Goal: Task Accomplishment & Management: Use online tool/utility

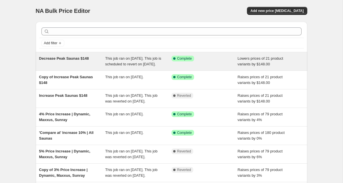
click at [250, 58] on span "Lowers prices of 21 product variants by $148.00" at bounding box center [261, 61] width 46 height 10
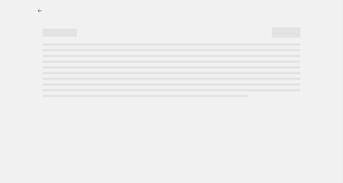
select select "by"
select select "no_change"
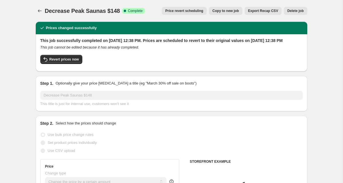
select select "collection"
click at [224, 12] on span "Copy to new job" at bounding box center [225, 11] width 27 height 5
select select "by"
select select "no_change"
select select "collection"
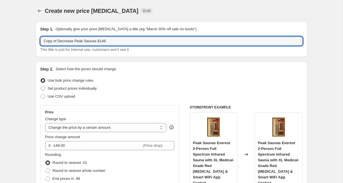
drag, startPoint x: 74, startPoint y: 42, endPoint x: 29, endPoint y: 41, distance: 45.2
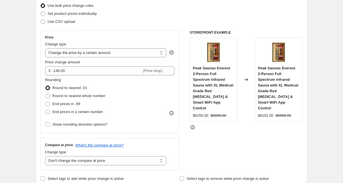
scroll to position [77, 0]
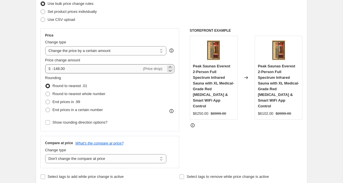
type input "Increase Peak Saunas $148"
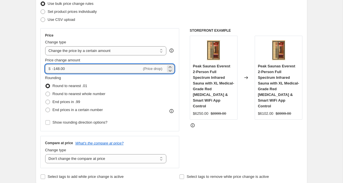
click at [55, 69] on input "-148.00" at bounding box center [96, 68] width 89 height 9
click at [59, 69] on input "248.00" at bounding box center [93, 68] width 83 height 9
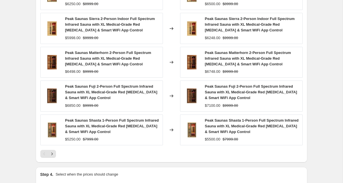
scroll to position [427, 0]
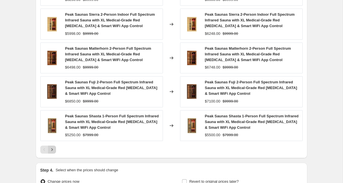
click at [53, 149] on icon "Next" at bounding box center [52, 150] width 6 height 6
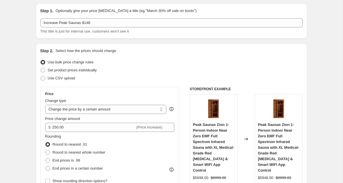
scroll to position [35, 0]
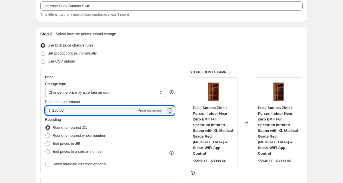
click at [57, 112] on input "250.00" at bounding box center [93, 110] width 83 height 9
type input "300.00"
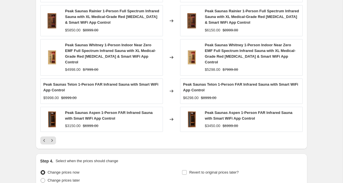
scroll to position [433, 0]
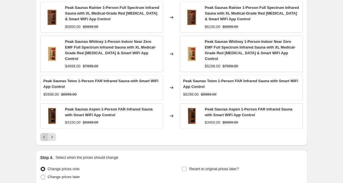
click at [43, 134] on icon "Previous" at bounding box center [44, 137] width 6 height 6
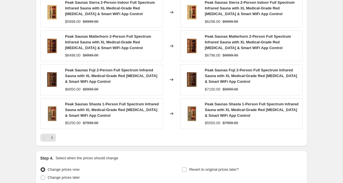
scroll to position [440, 0]
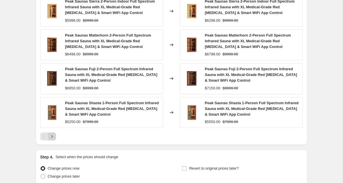
click at [53, 138] on icon "Next" at bounding box center [52, 137] width 6 height 6
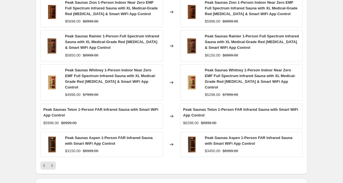
scroll to position [406, 0]
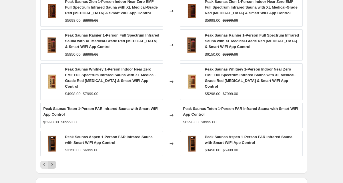
click at [53, 162] on icon "Next" at bounding box center [52, 165] width 6 height 6
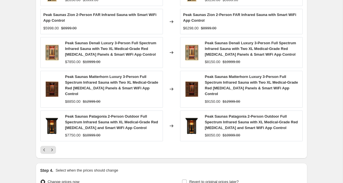
scroll to position [421, 0]
click at [50, 151] on icon "Next" at bounding box center [52, 150] width 6 height 6
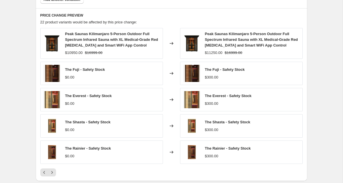
scroll to position [395, 0]
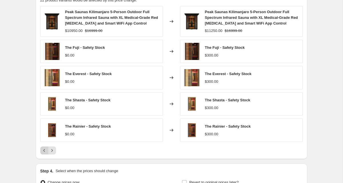
click at [43, 152] on icon "Previous" at bounding box center [44, 151] width 6 height 6
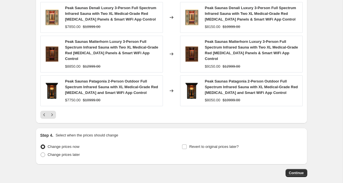
scroll to position [485, 0]
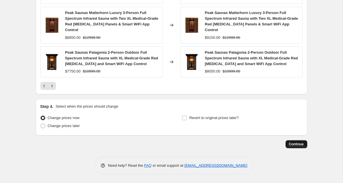
click at [298, 144] on span "Continue" at bounding box center [296, 144] width 15 height 5
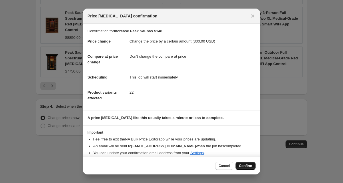
click at [241, 167] on span "Confirm" at bounding box center [245, 166] width 13 height 5
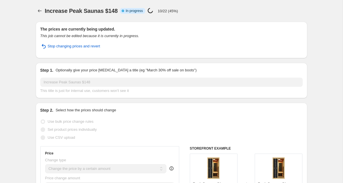
click at [39, 6] on div "Increase Peak Saunas $148. This page is ready Increase Peak Saunas $148 Info Pa…" at bounding box center [172, 11] width 272 height 22
click at [39, 9] on icon "Price change jobs" at bounding box center [40, 11] width 6 height 6
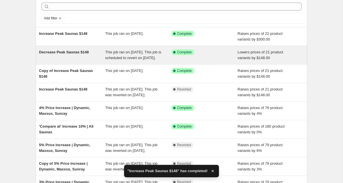
scroll to position [43, 0]
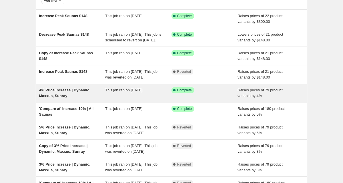
click at [171, 99] on div "This job ran on [DATE]." at bounding box center [138, 92] width 66 height 11
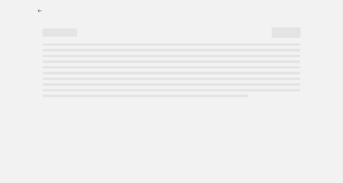
select select "percentage"
select select "no_change"
select select "vendor"
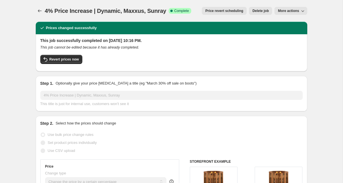
click at [255, 11] on span "Delete job" at bounding box center [260, 11] width 16 height 5
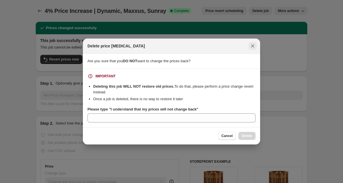
click at [252, 46] on icon "Close" at bounding box center [252, 46] width 3 height 3
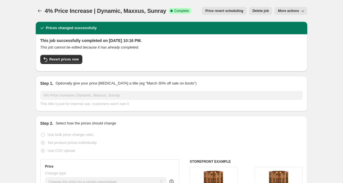
click at [290, 17] on div "4% Price Increase | Dynamic, Maxxus, Sunray. This page is ready 4% Price Increa…" at bounding box center [172, 11] width 272 height 22
click at [288, 12] on span "More actions" at bounding box center [288, 11] width 21 height 5
click at [289, 21] on span "Copy to new job" at bounding box center [291, 23] width 27 height 4
select select "percentage"
select select "no_change"
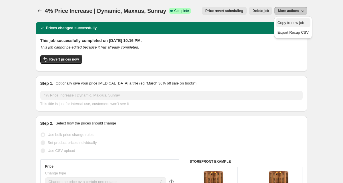
select select "vendor"
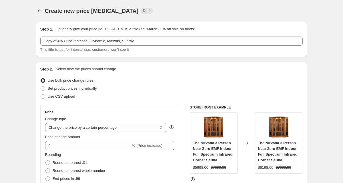
scroll to position [14, 0]
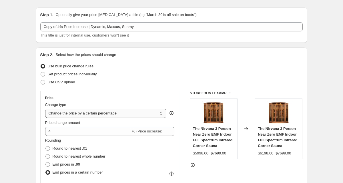
click at [62, 113] on select "Change the price to a certain amount Change the price by a certain amount Chang…" at bounding box center [105, 113] width 121 height 9
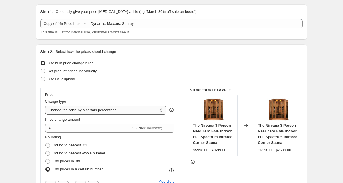
click at [64, 109] on select "Change the price to a certain amount Change the price by a certain amount Chang…" at bounding box center [105, 110] width 121 height 9
select select "by"
click at [45, 106] on select "Change the price to a certain amount Change the price by a certain amount Chang…" at bounding box center [105, 110] width 121 height 9
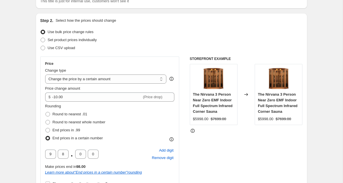
scroll to position [49, 0]
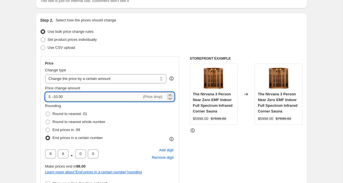
click at [54, 97] on input "-10.00" at bounding box center [96, 96] width 89 height 9
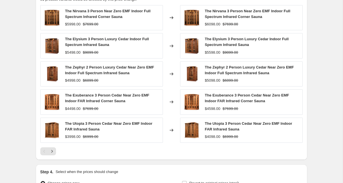
scroll to position [462, 0]
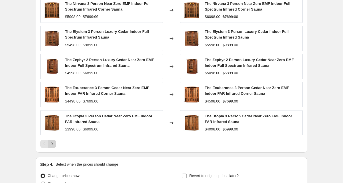
click at [54, 146] on icon "Next" at bounding box center [52, 144] width 6 height 6
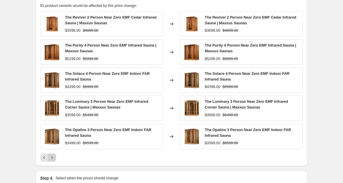
scroll to position [449, 0]
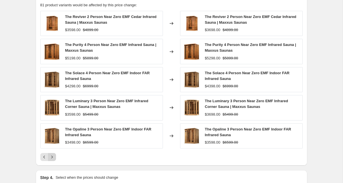
click at [53, 158] on icon "Next" at bounding box center [52, 157] width 6 height 6
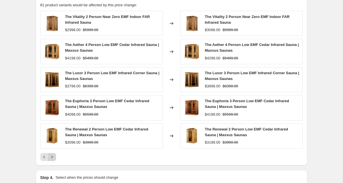
click at [53, 157] on icon "Next" at bounding box center [52, 157] width 6 height 6
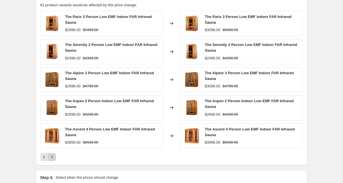
click at [53, 157] on icon "Next" at bounding box center [52, 157] width 6 height 6
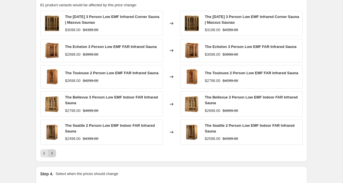
click at [53, 157] on button "Next" at bounding box center [52, 154] width 8 height 8
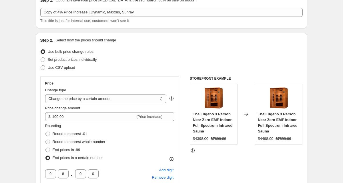
scroll to position [62, 0]
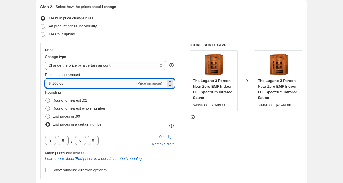
click at [54, 83] on input "100.00" at bounding box center [93, 83] width 83 height 9
type input "200.00"
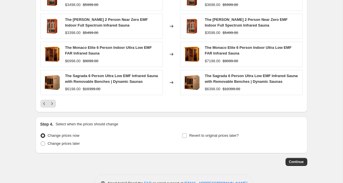
scroll to position [520, 0]
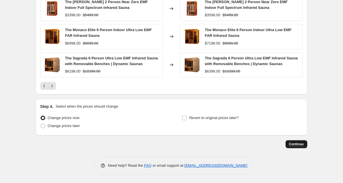
click at [289, 143] on span "Continue" at bounding box center [296, 144] width 15 height 5
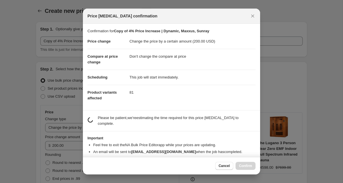
scroll to position [0, 0]
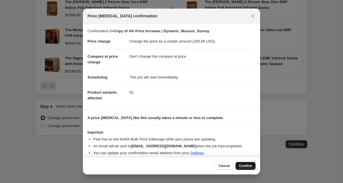
click at [243, 167] on span "Confirm" at bounding box center [245, 166] width 13 height 5
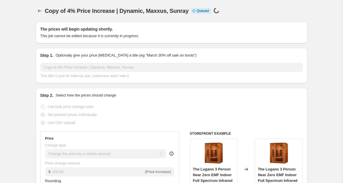
scroll to position [520, 0]
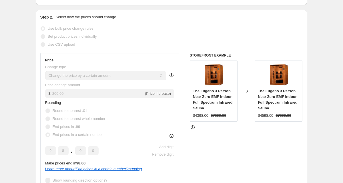
scroll to position [0, 0]
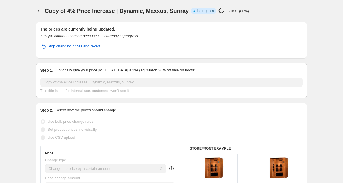
select select "by"
select select "no_change"
select select "vendor"
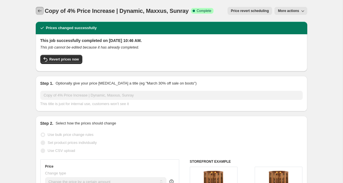
click at [40, 9] on icon "Price change jobs" at bounding box center [40, 11] width 6 height 6
